Goal: Task Accomplishment & Management: Use online tool/utility

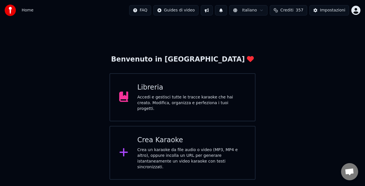
click at [156, 129] on div "Crea Karaoke Crea un karaoke da file audio o video (MP3, MP4 e altro), oppure i…" at bounding box center [183, 153] width 146 height 54
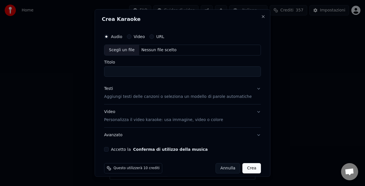
click at [125, 53] on div "Scegli un file" at bounding box center [121, 50] width 35 height 10
click at [113, 149] on div "Accetto la Conferma di utilizzo della musica" at bounding box center [182, 148] width 157 height 5
type input "**********"
click at [109, 149] on button "Accetto la Conferma di utilizzo della musica" at bounding box center [106, 148] width 5 height 5
click at [243, 168] on button "Crea" at bounding box center [252, 167] width 18 height 10
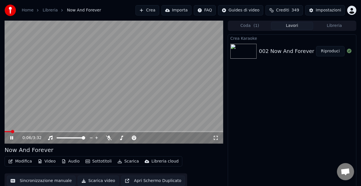
drag, startPoint x: 15, startPoint y: 130, endPoint x: 33, endPoint y: 130, distance: 17.7
click at [33, 130] on video at bounding box center [114, 82] width 218 height 123
click at [28, 130] on video at bounding box center [114, 82] width 218 height 123
click at [19, 131] on span at bounding box center [114, 131] width 218 height 1
click at [13, 138] on icon at bounding box center [11, 137] width 3 height 3
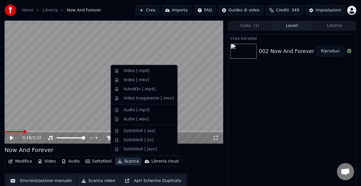
click at [127, 161] on button "Scarica" at bounding box center [128, 161] width 26 height 8
click at [127, 112] on div "Audio [.mp3]" at bounding box center [136, 110] width 26 height 6
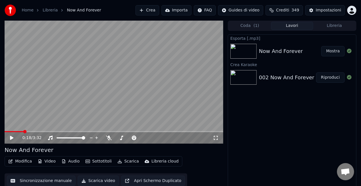
click at [327, 53] on button "Mostra" at bounding box center [332, 51] width 23 height 10
click at [147, 9] on button "Crea" at bounding box center [146, 10] width 23 height 10
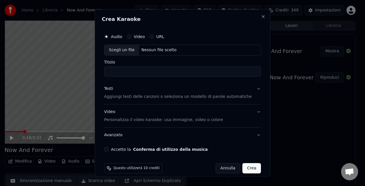
click at [122, 51] on div "Scegli un file" at bounding box center [121, 50] width 35 height 10
type input "**********"
click at [109, 150] on button "Accetto la Conferma di utilizzo della musica" at bounding box center [106, 148] width 5 height 5
click at [246, 169] on button "Crea" at bounding box center [252, 167] width 18 height 10
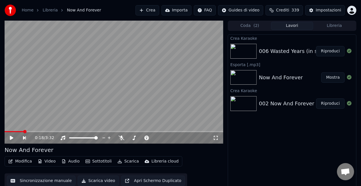
click at [327, 49] on button "Riproduci" at bounding box center [330, 51] width 29 height 10
click at [10, 138] on icon at bounding box center [15, 137] width 13 height 5
click at [128, 160] on button "Scarica" at bounding box center [128, 161] width 26 height 8
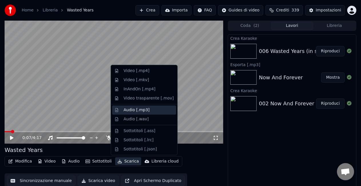
click at [130, 110] on div "Audio [.mp3]" at bounding box center [136, 110] width 26 height 6
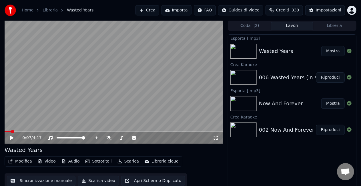
click at [331, 53] on button "Mostra" at bounding box center [332, 51] width 23 height 10
click at [146, 11] on button "Crea" at bounding box center [146, 10] width 23 height 10
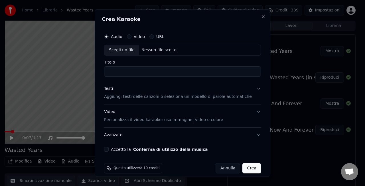
click at [120, 51] on div "Scegli un file" at bounding box center [121, 50] width 35 height 10
type input "**********"
click at [109, 149] on button "Accetto la Conferma di utilizzo della musica" at bounding box center [106, 148] width 5 height 5
click at [249, 170] on button "Crea" at bounding box center [252, 167] width 18 height 10
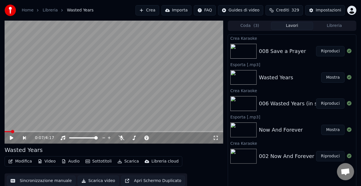
click at [336, 55] on button "Riproduci" at bounding box center [330, 51] width 29 height 10
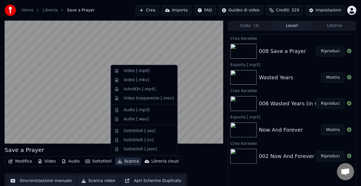
click at [128, 162] on button "Scarica" at bounding box center [128, 161] width 26 height 8
click at [127, 111] on div "Audio [.mp3]" at bounding box center [136, 110] width 26 height 6
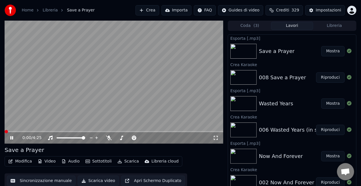
click at [11, 137] on icon at bounding box center [11, 137] width 3 height 3
click at [331, 53] on button "Mostra" at bounding box center [332, 51] width 23 height 10
click at [141, 10] on button "Crea" at bounding box center [146, 10] width 23 height 10
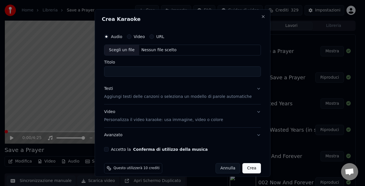
click at [120, 53] on div "Scegli un file" at bounding box center [121, 50] width 35 height 10
type input "**********"
click at [109, 147] on button "Accetto la Conferma di utilizzo della musica" at bounding box center [106, 148] width 5 height 5
click at [243, 170] on button "Crea" at bounding box center [252, 167] width 18 height 10
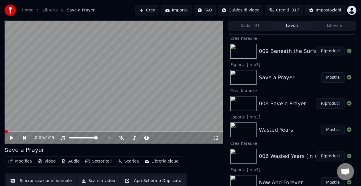
click at [332, 51] on button "Riproduci" at bounding box center [330, 51] width 29 height 10
click at [124, 161] on button "Scarica" at bounding box center [128, 161] width 26 height 8
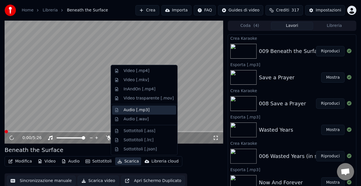
click at [125, 110] on div "Audio [.mp3]" at bounding box center [136, 110] width 26 height 6
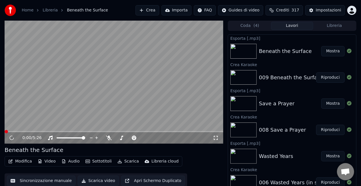
click at [325, 53] on button "Mostra" at bounding box center [332, 51] width 23 height 10
click at [145, 13] on button "Crea" at bounding box center [146, 10] width 23 height 10
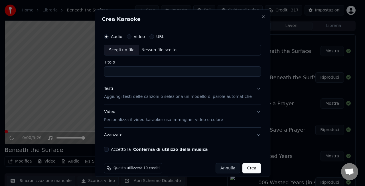
click at [122, 54] on div "Scegli un file" at bounding box center [121, 50] width 35 height 10
type input "**********"
click at [109, 149] on button "Accetto la Conferma di utilizzo della musica" at bounding box center [106, 148] width 5 height 5
click at [243, 168] on button "Crea" at bounding box center [252, 167] width 18 height 10
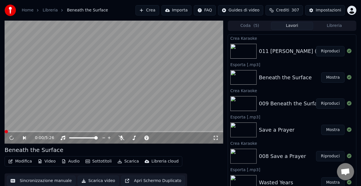
click at [327, 51] on button "Riproduci" at bounding box center [330, 51] width 29 height 10
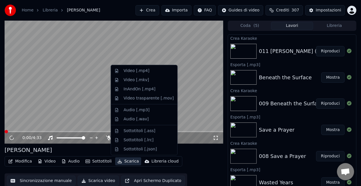
click at [119, 162] on button "Scarica" at bounding box center [128, 161] width 26 height 8
click at [128, 111] on div "Audio [.mp3]" at bounding box center [136, 110] width 26 height 6
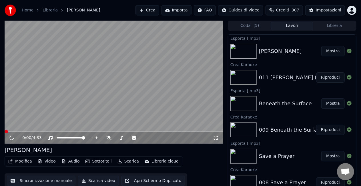
click at [325, 54] on button "Mostra" at bounding box center [332, 51] width 23 height 10
